Goal: Information Seeking & Learning: Learn about a topic

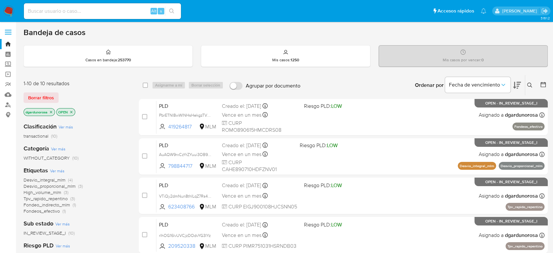
click at [528, 87] on icon at bounding box center [529, 84] width 5 height 5
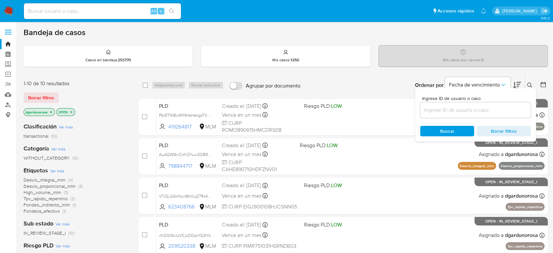
click at [493, 111] on input at bounding box center [475, 110] width 111 height 9
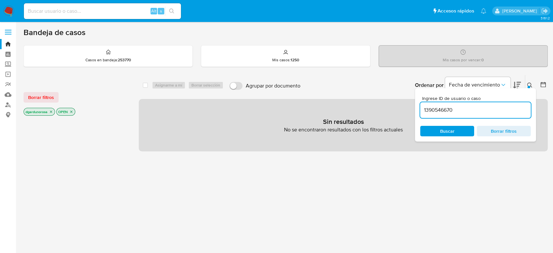
click at [489, 111] on input "1390546670" at bounding box center [475, 110] width 111 height 9
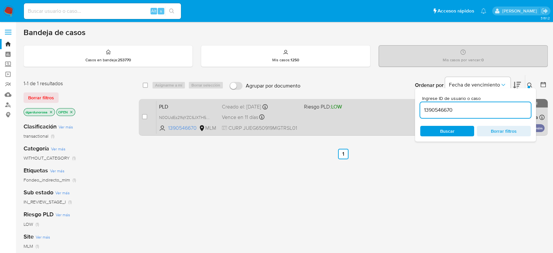
click at [392, 120] on div "PLD N0OUdEz21fqYZC6JXTH5HfYr 1390546670 MLM Riesgo PLD: LOW Creado el: 12/08/20…" at bounding box center [350, 116] width 388 height 33
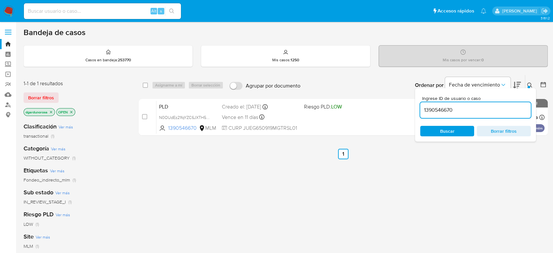
click at [443, 107] on input "1390546670" at bounding box center [475, 110] width 111 height 9
paste input "2556740495"
type input "2556740495"
click at [530, 86] on button at bounding box center [530, 85] width 11 height 8
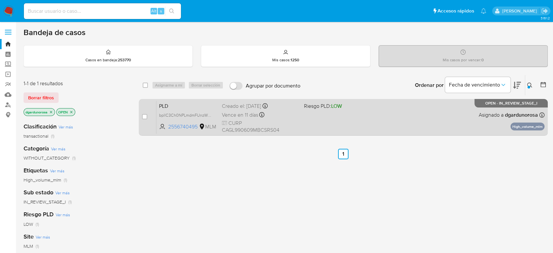
click at [453, 117] on div "PLD bpllC3Ch0NPLmdmFUnzWX4No 2556740495 MLM Riesgo PLD: LOW Creado el: 12/08/20…" at bounding box center [350, 116] width 388 height 33
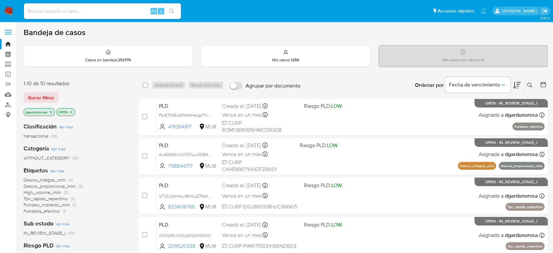
click at [128, 14] on input at bounding box center [102, 11] width 157 height 9
paste input "707521737"
type input "707521737"
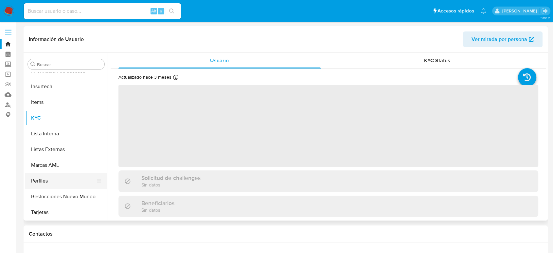
scroll to position [308, 0]
select select "10"
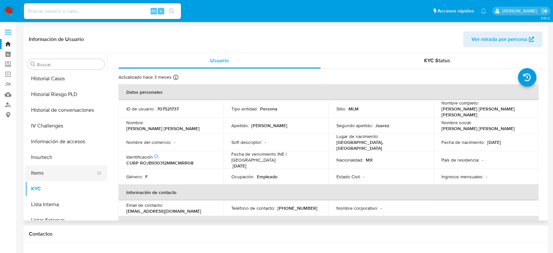
scroll to position [235, 0]
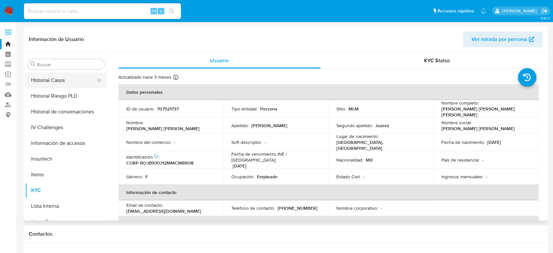
click at [50, 83] on button "Historial Casos" at bounding box center [63, 80] width 77 height 16
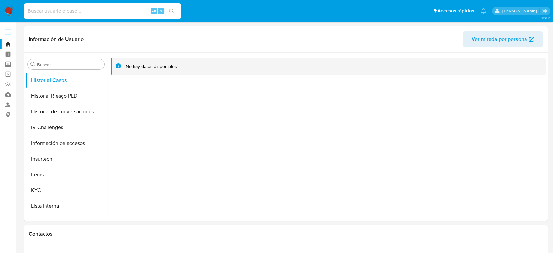
click at [104, 12] on input at bounding box center [102, 11] width 157 height 9
paste input "1054870404"
type input "1054870404"
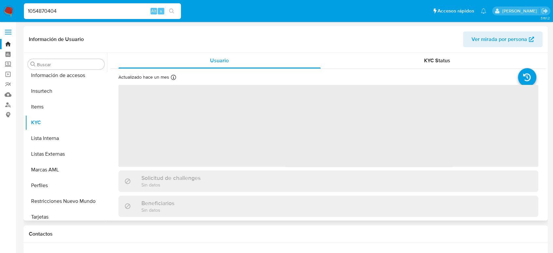
scroll to position [308, 0]
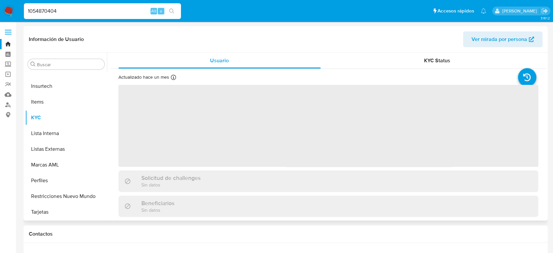
select select "10"
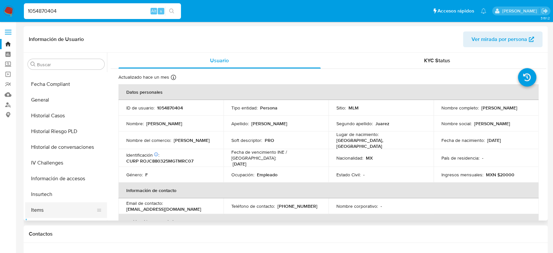
scroll to position [199, 0]
click at [62, 111] on button "Historial Casos" at bounding box center [63, 117] width 77 height 16
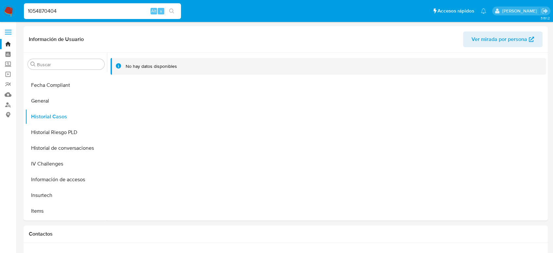
click at [52, 8] on input "1054870404" at bounding box center [102, 11] width 157 height 9
paste input "506419882"
type input "1506419882"
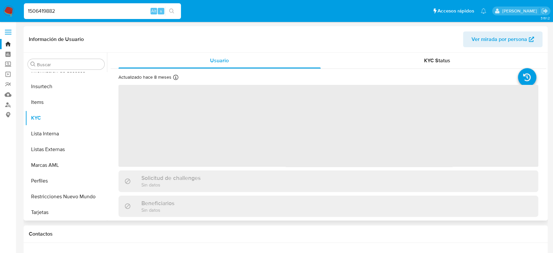
scroll to position [308, 0]
select select "10"
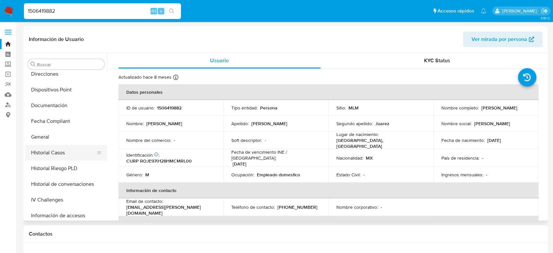
scroll to position [162, 0]
click at [56, 147] on button "Historial Casos" at bounding box center [63, 153] width 77 height 16
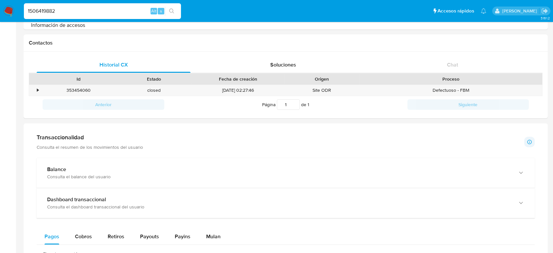
scroll to position [327, 0]
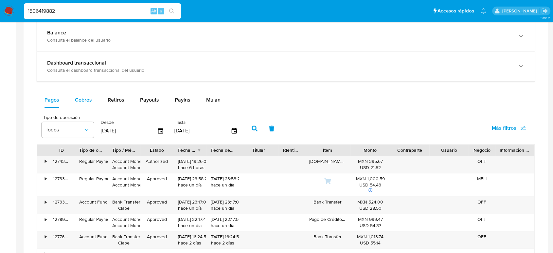
click at [78, 104] on div "Cobros" at bounding box center [83, 100] width 17 height 16
select select "10"
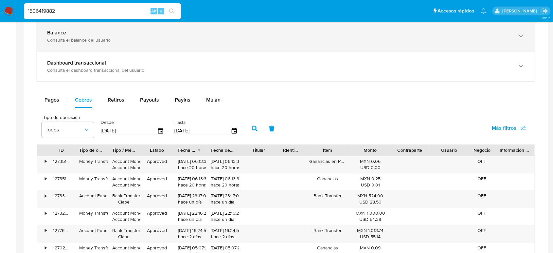
click at [83, 37] on div "Consulta el balance del usuario" at bounding box center [279, 40] width 464 height 6
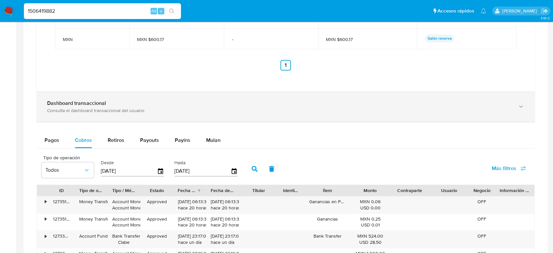
click at [111, 118] on div "Dashboard transaccional Consulta el dashboard transaccional del usuario" at bounding box center [286, 107] width 498 height 30
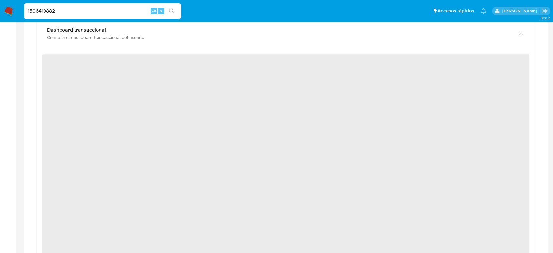
scroll to position [618, 0]
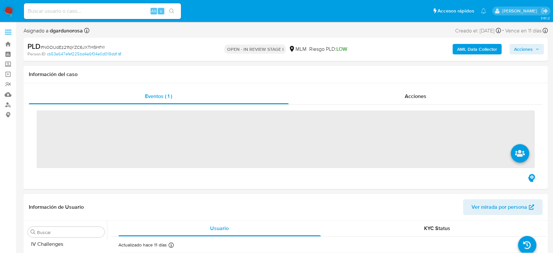
scroll to position [308, 0]
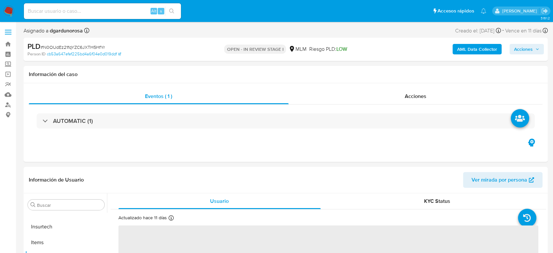
select select "10"
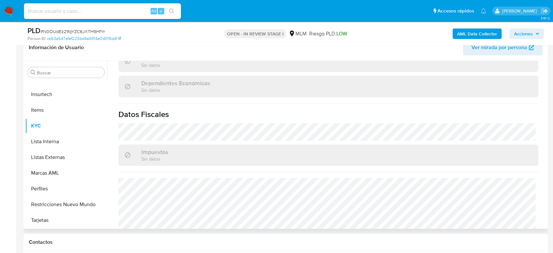
scroll to position [398, 0]
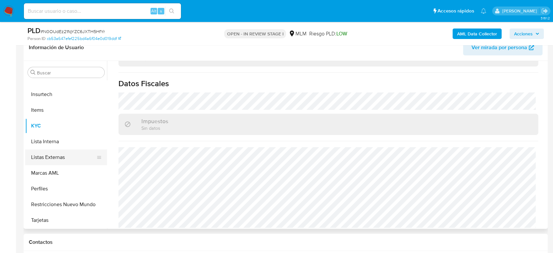
click at [40, 159] on button "Listas Externas" at bounding box center [63, 157] width 77 height 16
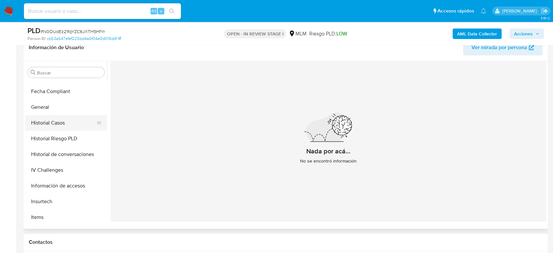
scroll to position [162, 0]
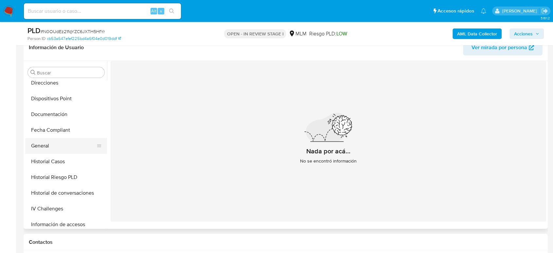
click at [52, 148] on button "General" at bounding box center [63, 146] width 77 height 16
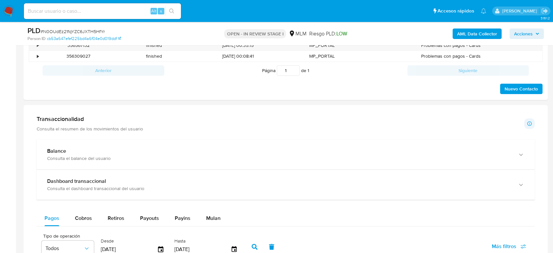
scroll to position [364, 0]
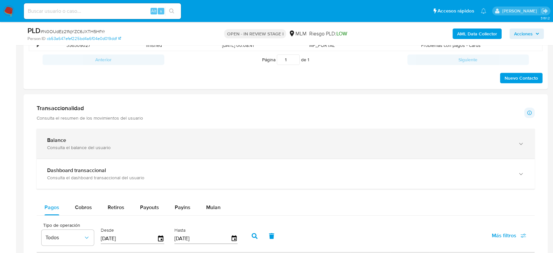
click at [154, 141] on div "Balance" at bounding box center [279, 140] width 464 height 7
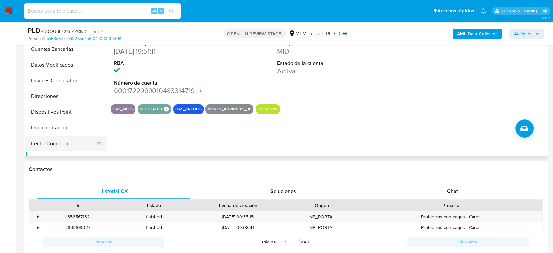
scroll to position [53, 0]
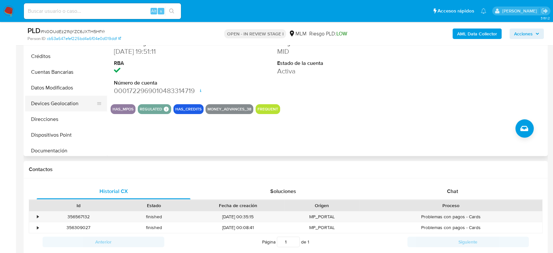
click at [57, 104] on button "Devices Geolocation" at bounding box center [63, 104] width 77 height 16
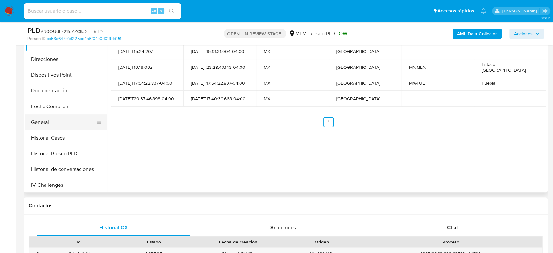
scroll to position [162, 0]
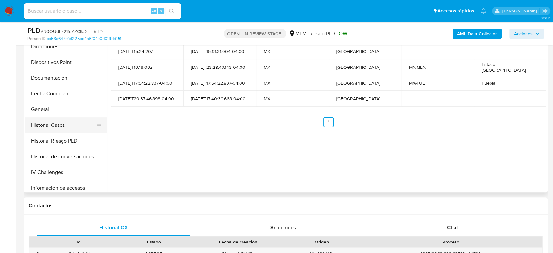
click at [65, 121] on button "Historial Casos" at bounding box center [63, 125] width 77 height 16
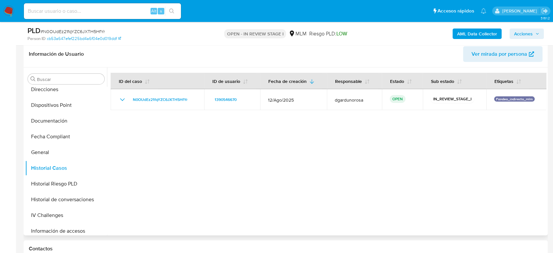
scroll to position [0, 0]
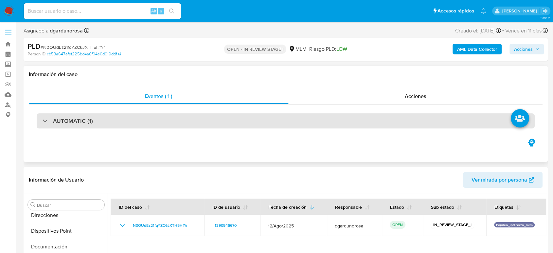
drag, startPoint x: 70, startPoint y: 120, endPoint x: 73, endPoint y: 122, distance: 3.5
click at [70, 120] on h3 "AUTOMATIC (1)" at bounding box center [73, 120] width 40 height 7
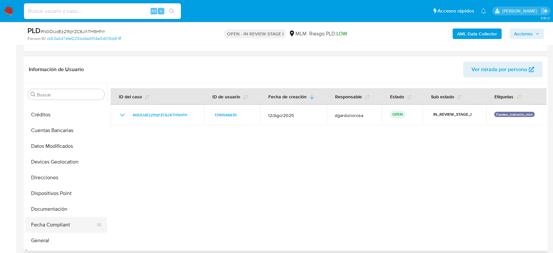
scroll to position [235, 0]
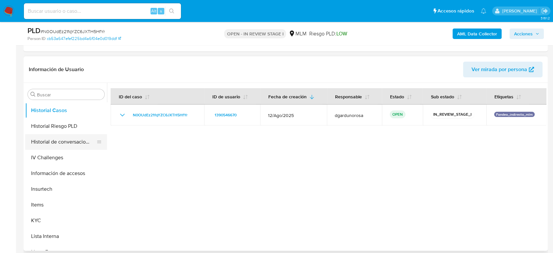
click at [56, 143] on button "Historial de conversaciones" at bounding box center [63, 142] width 77 height 16
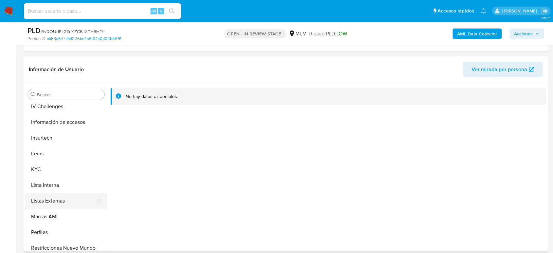
scroll to position [308, 0]
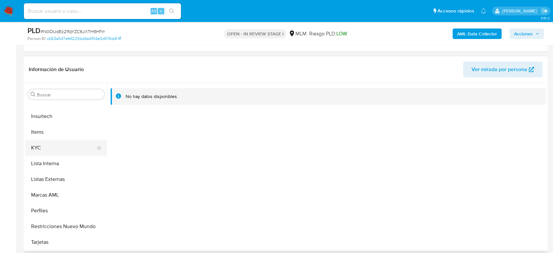
click at [49, 151] on button "KYC" at bounding box center [63, 148] width 77 height 16
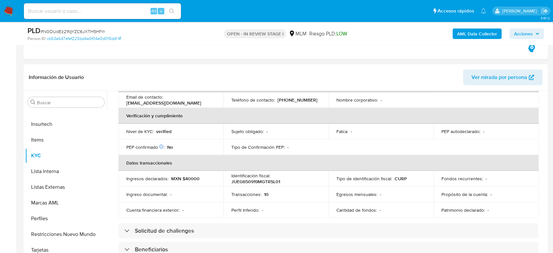
scroll to position [71, 0]
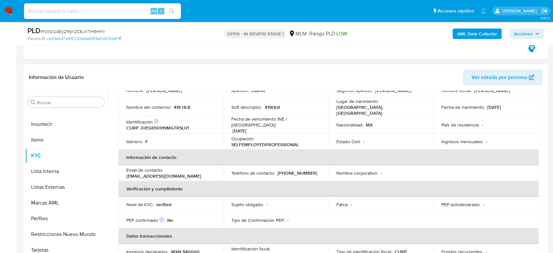
click at [303, 170] on p "(55) 45370750" at bounding box center [298, 173] width 40 height 6
copy p "45370750"
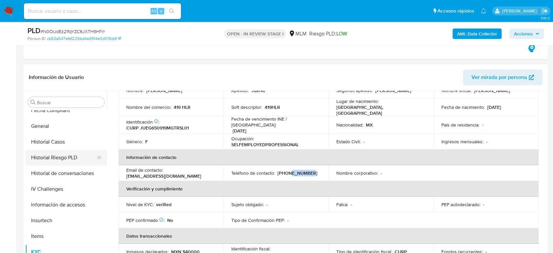
scroll to position [199, 0]
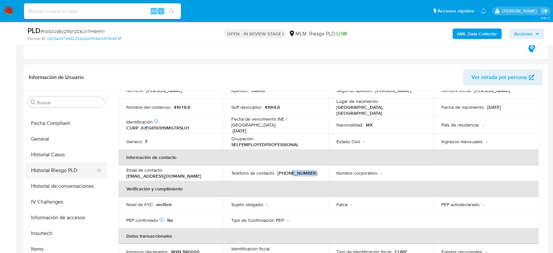
click at [51, 161] on button "Historial Casos" at bounding box center [66, 155] width 82 height 16
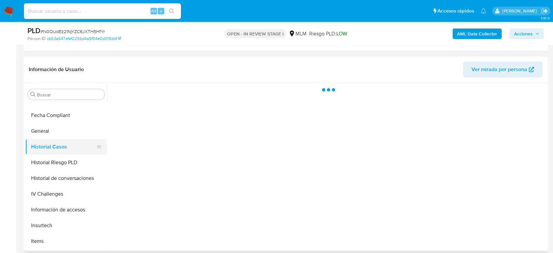
click at [45, 151] on button "Historial Casos" at bounding box center [63, 147] width 77 height 16
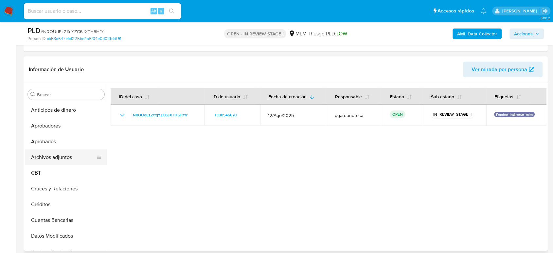
click at [60, 156] on button "Archivos adjuntos" at bounding box center [63, 157] width 77 height 16
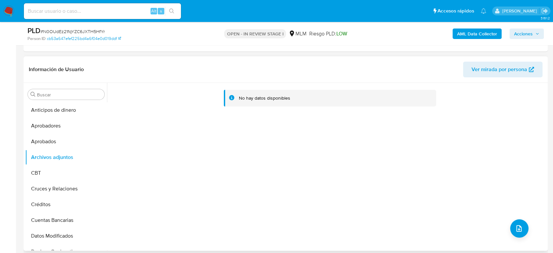
click at [527, 218] on div "No hay datos disponibles" at bounding box center [326, 167] width 439 height 168
click at [516, 231] on icon "upload-file" at bounding box center [518, 228] width 5 height 7
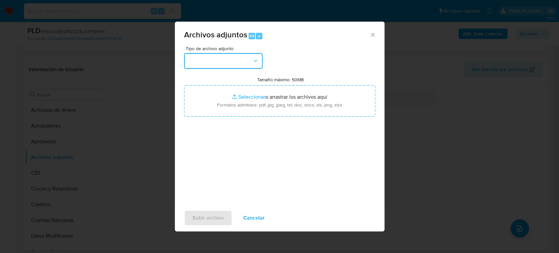
click at [233, 65] on button "button" at bounding box center [223, 61] width 79 height 16
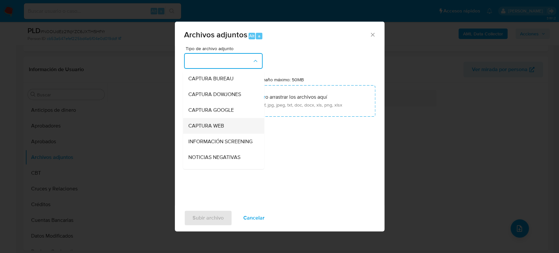
scroll to position [73, 0]
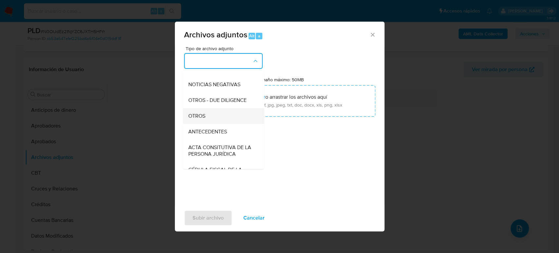
click at [197, 119] on span "OTROS" at bounding box center [196, 116] width 17 height 7
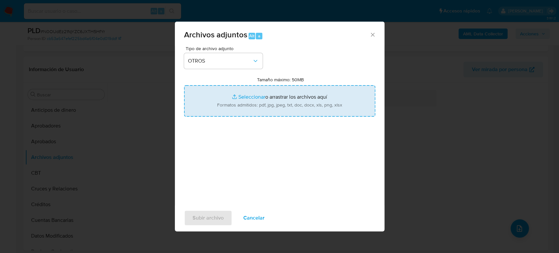
type input "C:\fakepath\1390546670_Guillermina Juarez_Agosto2025.pdf"
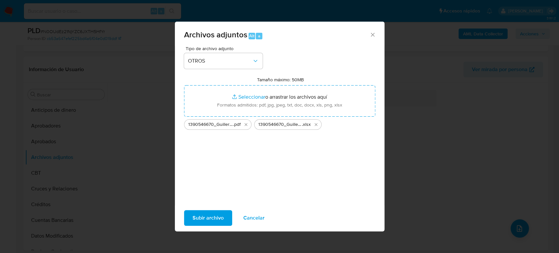
click at [213, 218] on span "Subir archivo" at bounding box center [207, 217] width 31 height 14
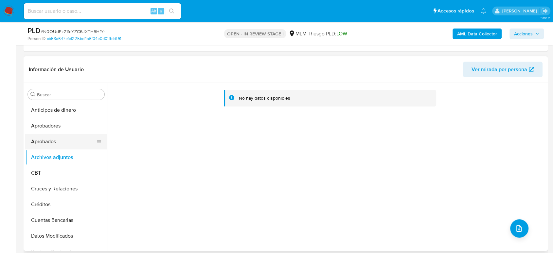
click at [78, 136] on button "Aprobados" at bounding box center [63, 142] width 77 height 16
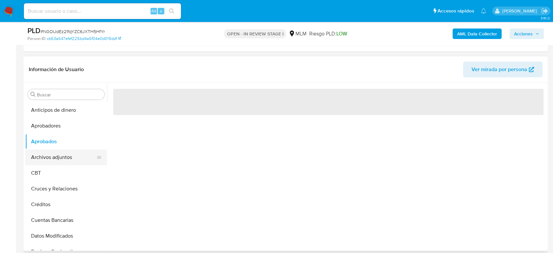
click at [57, 161] on button "Archivos adjuntos" at bounding box center [63, 157] width 77 height 16
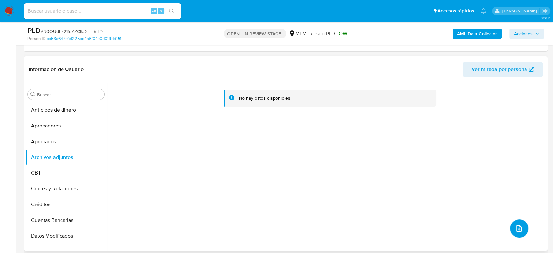
click at [515, 227] on icon "upload-file" at bounding box center [519, 228] width 8 height 8
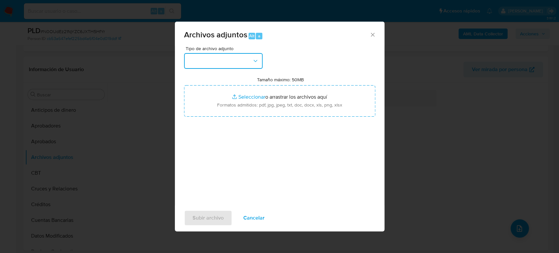
click at [220, 58] on button "button" at bounding box center [223, 61] width 79 height 16
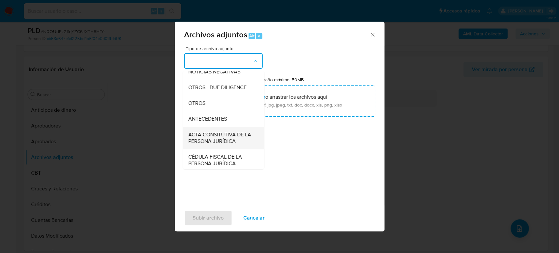
scroll to position [109, 0]
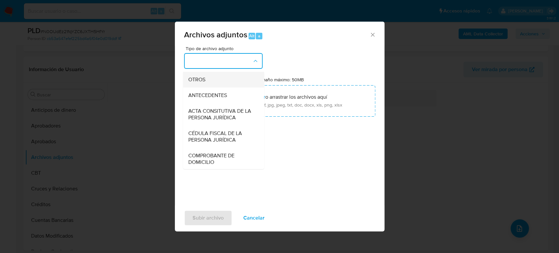
click at [207, 86] on div "OTROS" at bounding box center [221, 80] width 67 height 16
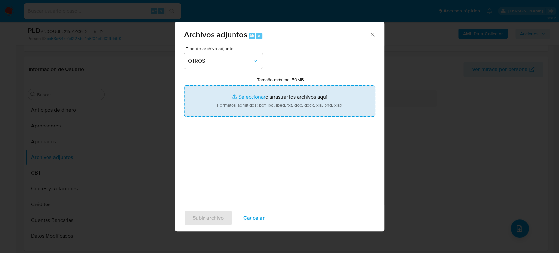
type input "C:\fakepath\1390546670_Guillermina Juarez_Agosto2025.pdf"
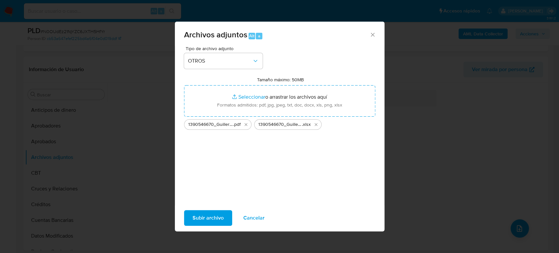
click at [206, 214] on span "Subir archivo" at bounding box center [207, 217] width 31 height 14
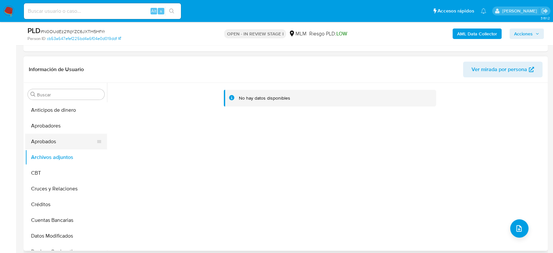
click at [65, 142] on button "Aprobados" at bounding box center [63, 142] width 77 height 16
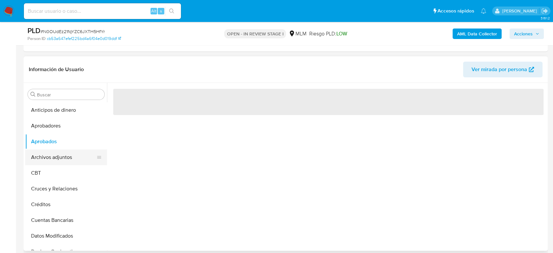
click at [63, 151] on button "Archivos adjuntos" at bounding box center [63, 157] width 77 height 16
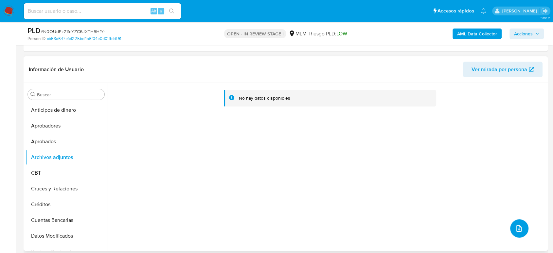
click at [518, 228] on icon "upload-file" at bounding box center [518, 228] width 5 height 7
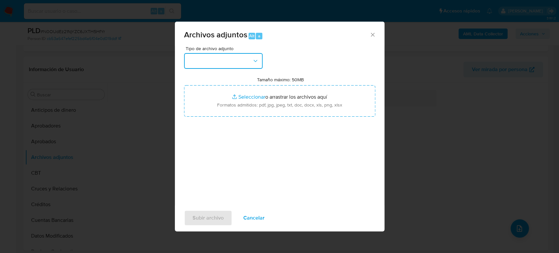
click at [232, 65] on button "button" at bounding box center [223, 61] width 79 height 16
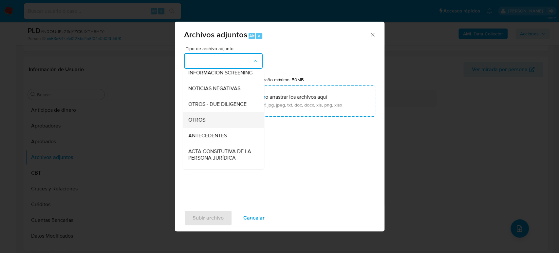
scroll to position [73, 0]
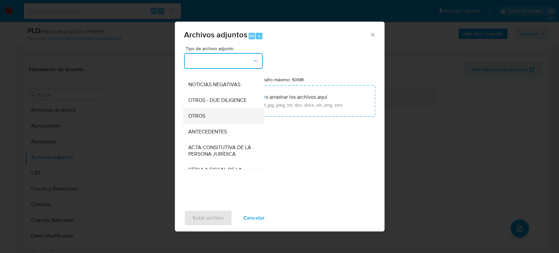
click at [201, 124] on div "OTROS" at bounding box center [221, 116] width 67 height 16
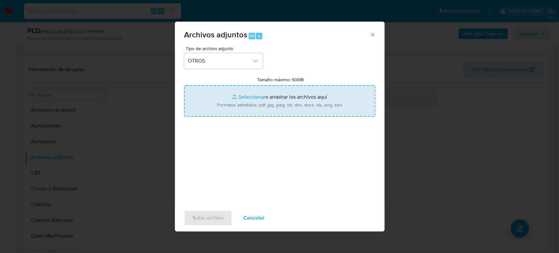
type input "C:\fakepath\1390546670_Guillermina Juarez_Agosto2025.pdf"
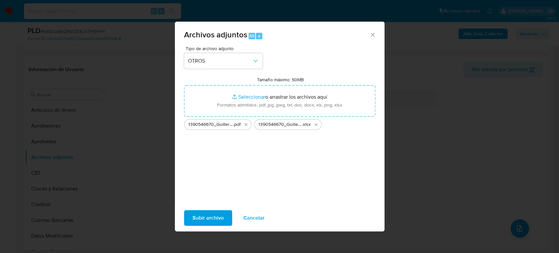
click at [208, 219] on span "Subir archivo" at bounding box center [207, 217] width 31 height 14
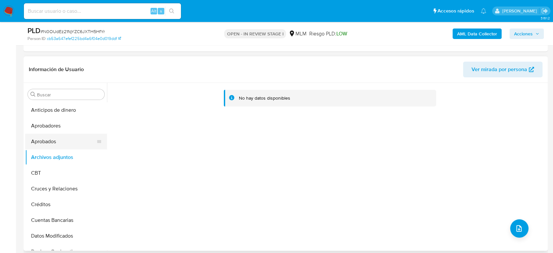
click at [70, 145] on button "Aprobados" at bounding box center [63, 142] width 77 height 16
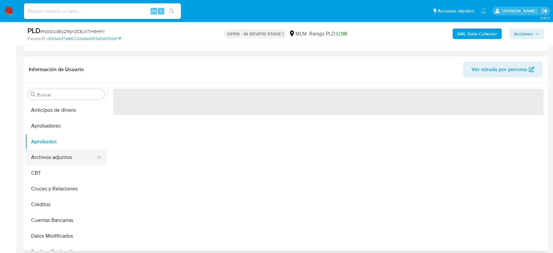
click at [69, 154] on button "Archivos adjuntos" at bounding box center [63, 157] width 77 height 16
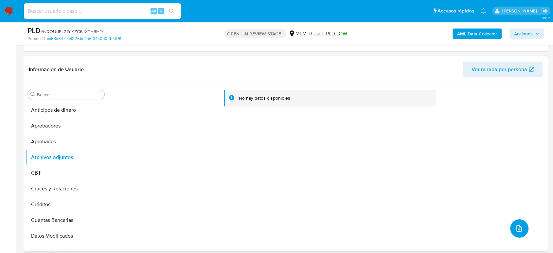
click at [517, 230] on icon "upload-file" at bounding box center [519, 228] width 8 height 8
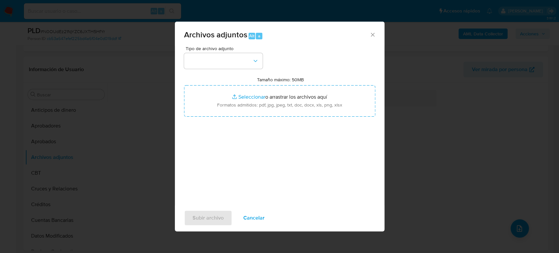
click at [224, 70] on div "Tipo de archivo adjunto Tamaño máximo: 50MB Seleccionar archivos Seleccionar o …" at bounding box center [279, 123] width 191 height 154
click at [231, 59] on button "button" at bounding box center [223, 61] width 79 height 16
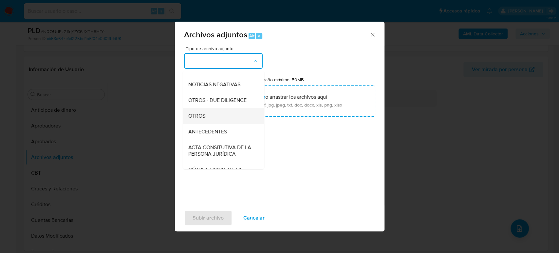
click at [200, 119] on span "OTROS" at bounding box center [196, 116] width 17 height 7
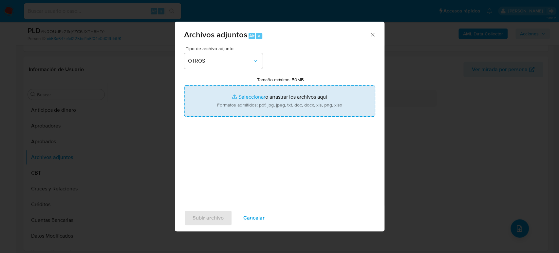
type input "C:\fakepath\1390546670_Guillermina Juarez_Agosto2025.pdf"
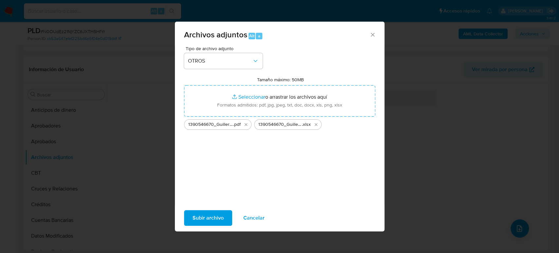
drag, startPoint x: 304, startPoint y: 95, endPoint x: 214, endPoint y: 217, distance: 151.3
click at [214, 217] on span "Subir archivo" at bounding box center [207, 217] width 31 height 14
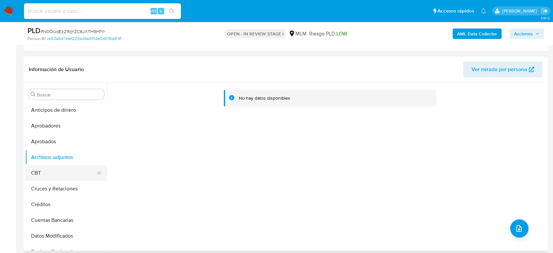
click at [49, 175] on button "CBT" at bounding box center [63, 173] width 77 height 16
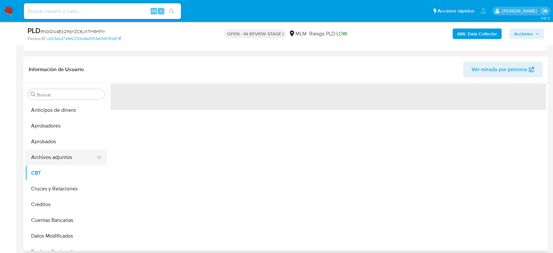
click at [38, 156] on button "Archivos adjuntos" at bounding box center [63, 157] width 77 height 16
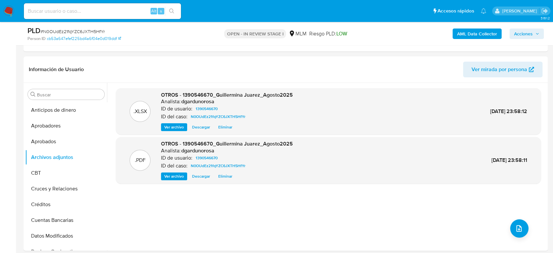
click at [530, 31] on span "Acciones" at bounding box center [523, 33] width 19 height 10
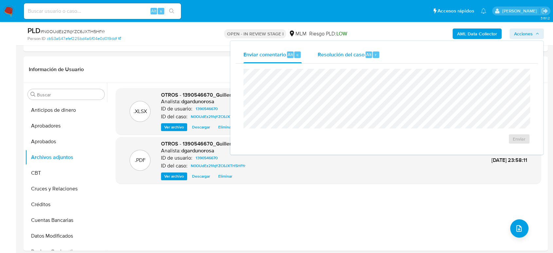
click at [335, 56] on span "Resolución del caso" at bounding box center [340, 54] width 47 height 8
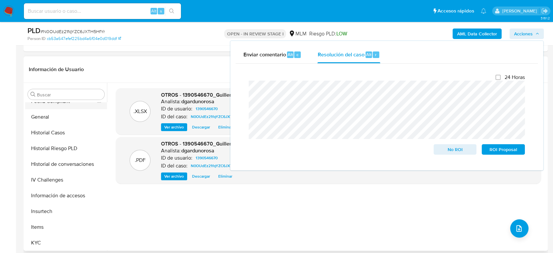
scroll to position [218, 0]
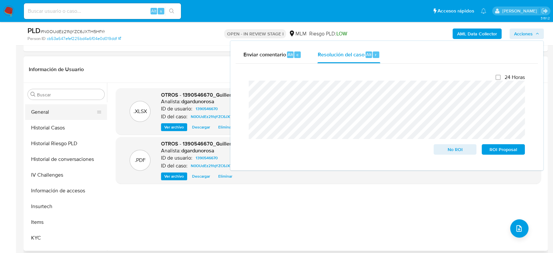
click at [55, 115] on button "General" at bounding box center [63, 112] width 77 height 16
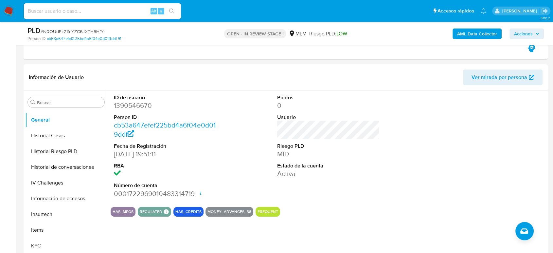
click at [537, 32] on icon "button" at bounding box center [537, 34] width 4 height 4
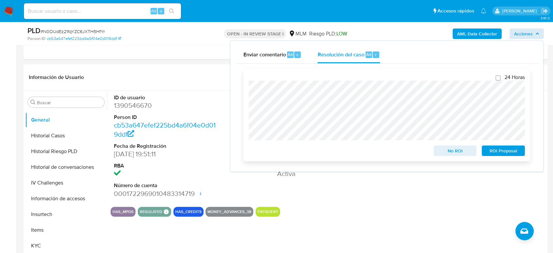
click at [458, 150] on span "No ROI" at bounding box center [455, 150] width 34 height 9
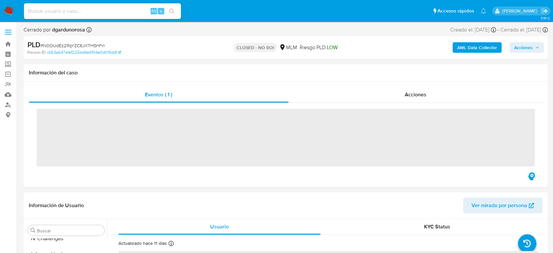
scroll to position [308, 0]
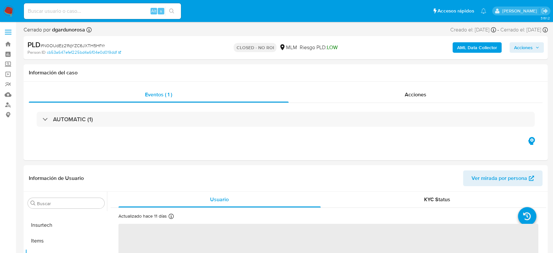
select select "10"
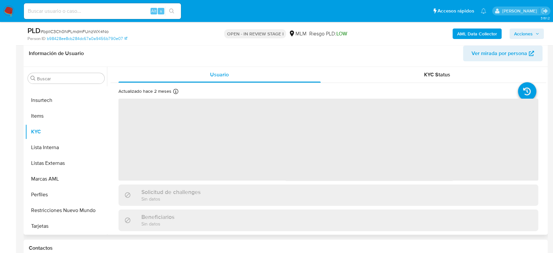
scroll to position [145, 0]
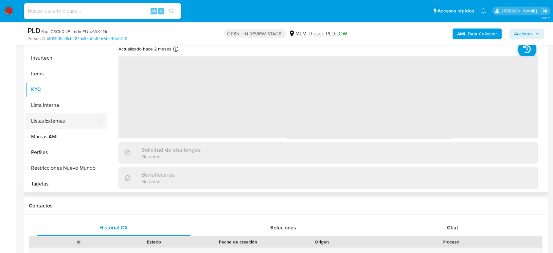
select select "10"
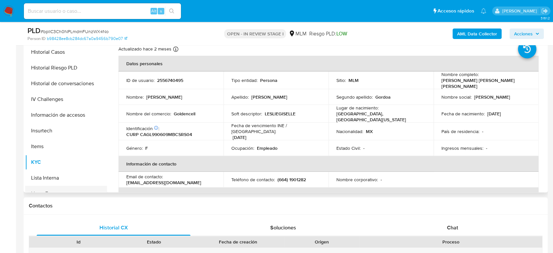
scroll to position [199, 0]
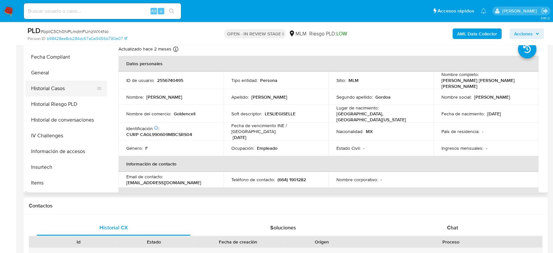
click at [62, 88] on button "Historial Casos" at bounding box center [63, 89] width 77 height 16
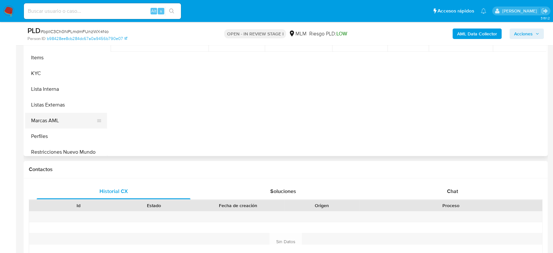
scroll to position [308, 0]
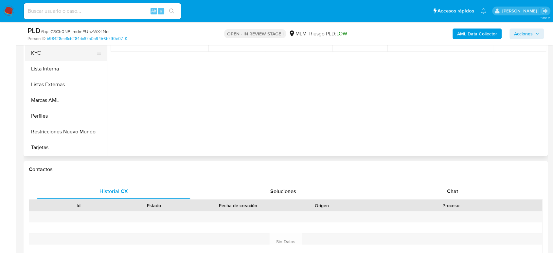
click at [56, 54] on button "KYC" at bounding box center [63, 53] width 77 height 16
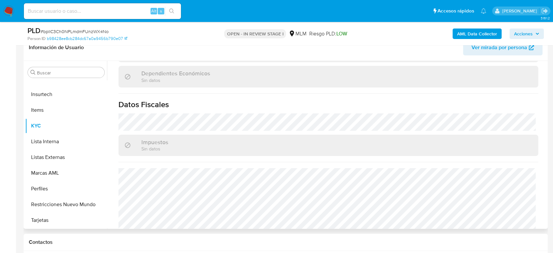
scroll to position [411, 0]
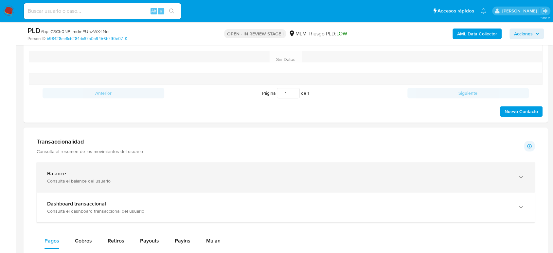
click at [136, 184] on div "Balance Consulta el balance del usuario" at bounding box center [286, 177] width 498 height 30
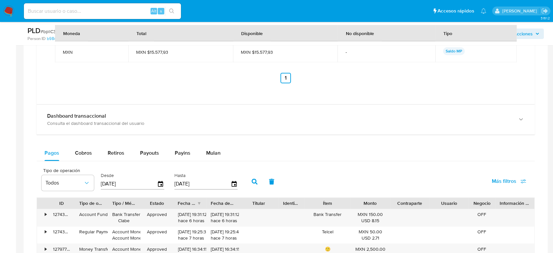
scroll to position [691, 0]
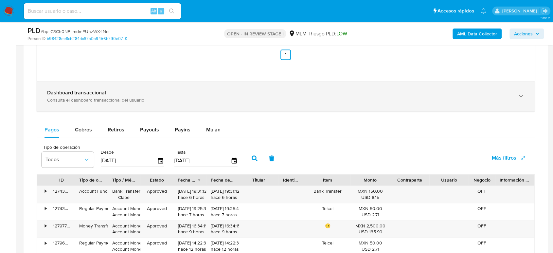
click at [137, 102] on div "Consulta el dashboard transaccional del usuario" at bounding box center [279, 100] width 464 height 6
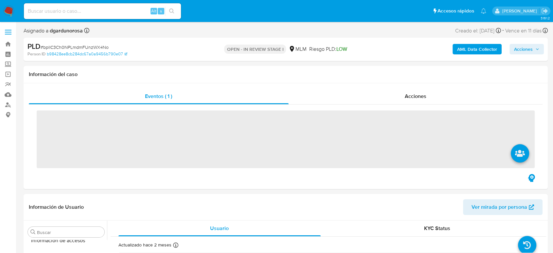
scroll to position [308, 0]
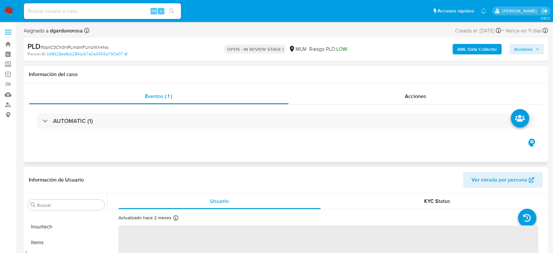
select select "10"
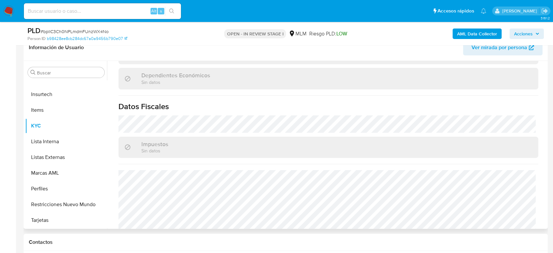
scroll to position [411, 0]
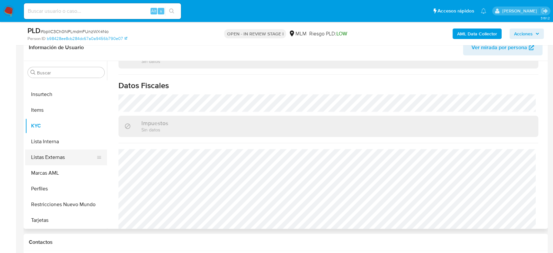
click at [61, 159] on button "Listas Externas" at bounding box center [63, 157] width 77 height 16
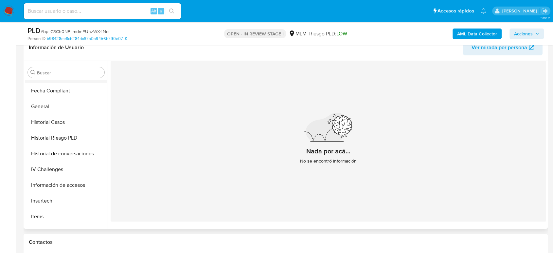
scroll to position [126, 0]
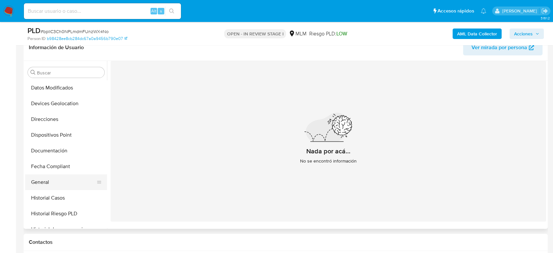
click at [55, 180] on button "General" at bounding box center [63, 182] width 77 height 16
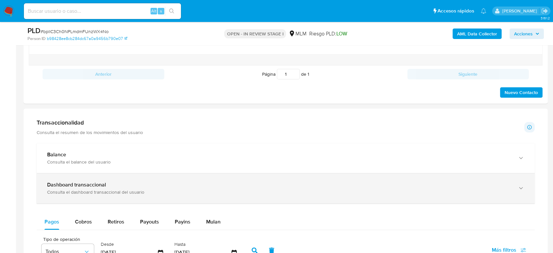
scroll to position [400, 0]
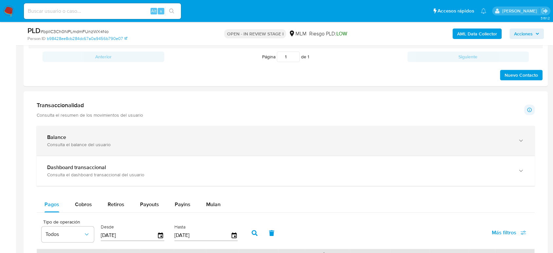
click at [98, 142] on div "Consulta el balance del usuario" at bounding box center [279, 144] width 464 height 6
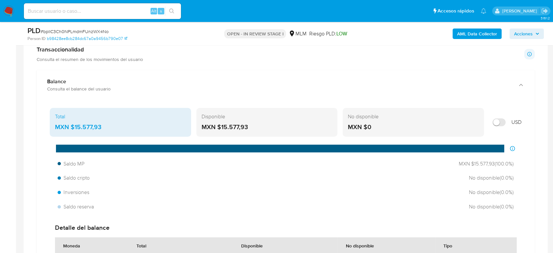
scroll to position [473, 0]
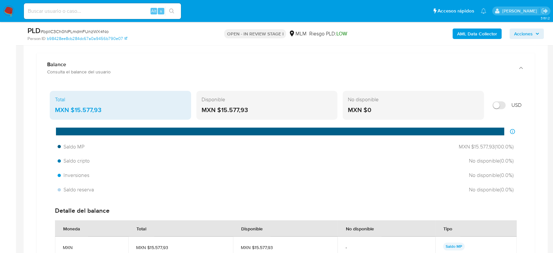
drag, startPoint x: 99, startPoint y: 109, endPoint x: 72, endPoint y: 110, distance: 27.9
click at [72, 110] on div "MXN $15.577,93" at bounding box center [120, 110] width 131 height 9
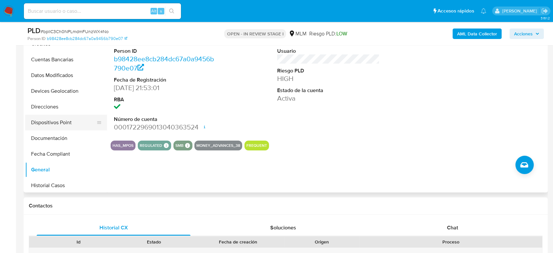
scroll to position [90, 0]
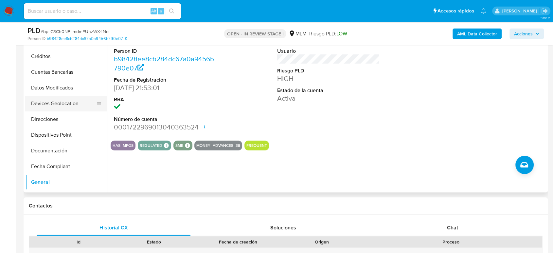
click at [69, 105] on button "Devices Geolocation" at bounding box center [63, 104] width 77 height 16
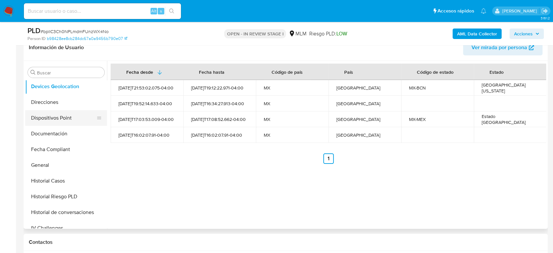
scroll to position [182, 0]
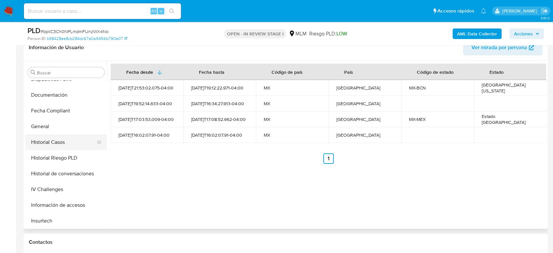
click at [69, 138] on button "Historial Casos" at bounding box center [63, 142] width 77 height 16
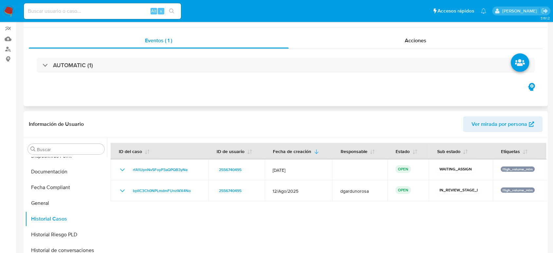
scroll to position [0, 0]
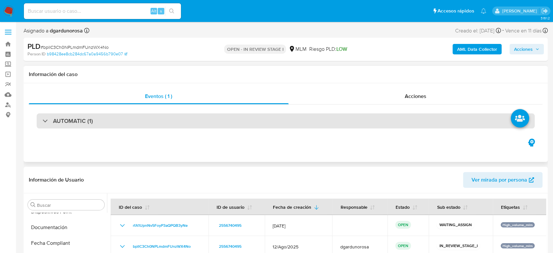
click at [86, 126] on div "AUTOMATIC (1)" at bounding box center [286, 120] width 498 height 15
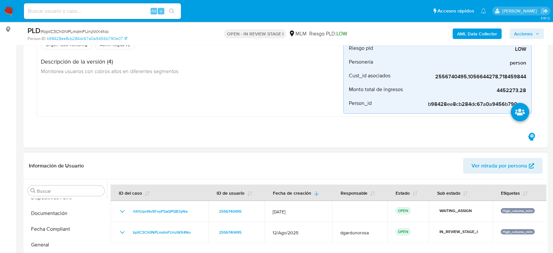
scroll to position [182, 0]
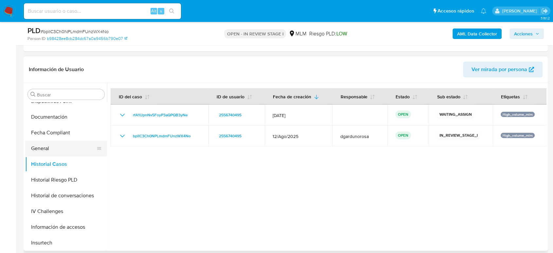
click at [40, 151] on button "General" at bounding box center [63, 148] width 77 height 16
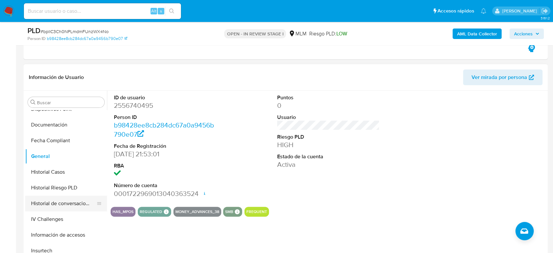
click at [45, 202] on button "Historial de conversaciones" at bounding box center [63, 203] width 77 height 16
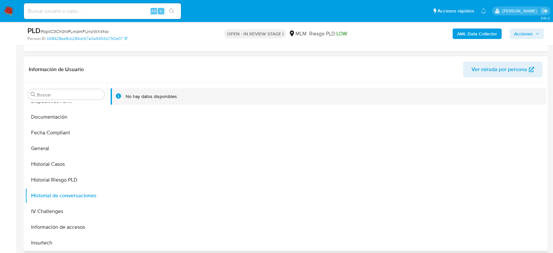
scroll to position [291, 0]
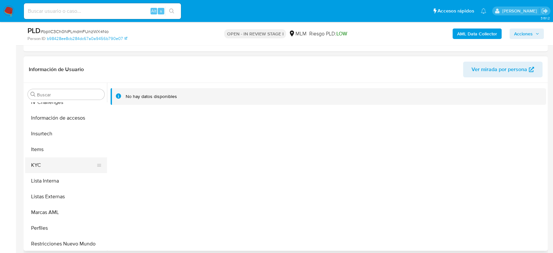
click at [55, 169] on button "KYC" at bounding box center [63, 165] width 77 height 16
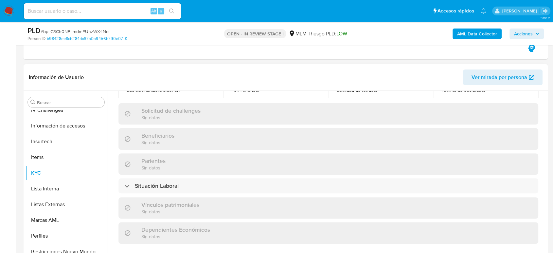
scroll to position [84, 0]
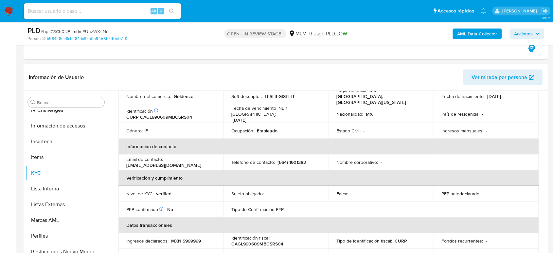
click at [294, 159] on p "(664) 1901282" at bounding box center [292, 162] width 28 height 6
copy p "1901282"
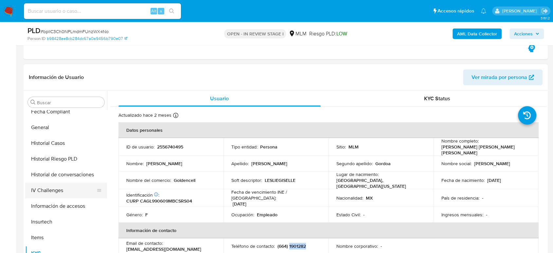
scroll to position [162, 0]
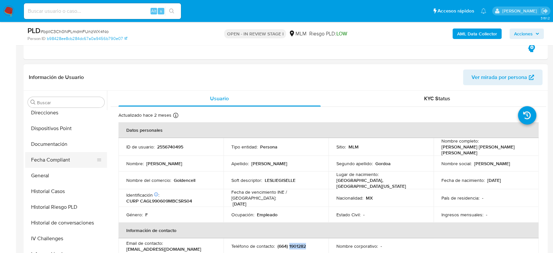
click at [63, 145] on button "Documentación" at bounding box center [66, 144] width 82 height 16
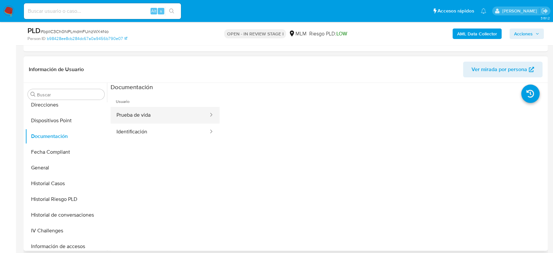
click at [143, 121] on button "Prueba de vida" at bounding box center [160, 115] width 99 height 17
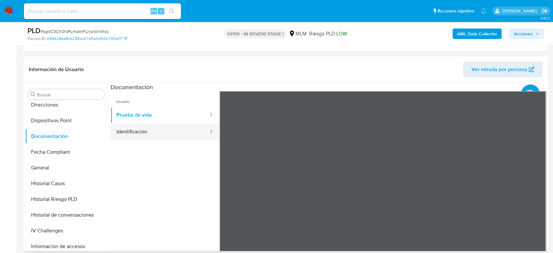
click at [162, 134] on button "Identificación" at bounding box center [160, 131] width 99 height 17
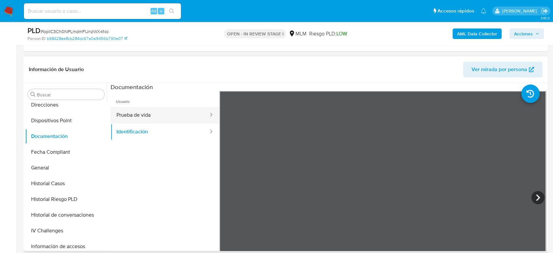
click at [194, 108] on button "Prueba de vida" at bounding box center [160, 115] width 99 height 17
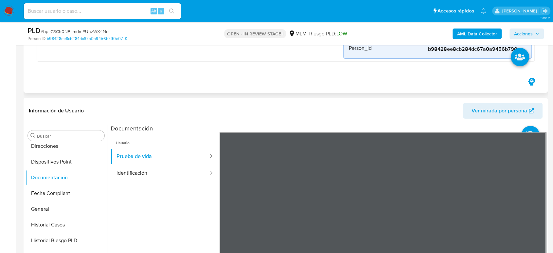
scroll to position [145, 0]
